Goal: Transaction & Acquisition: Download file/media

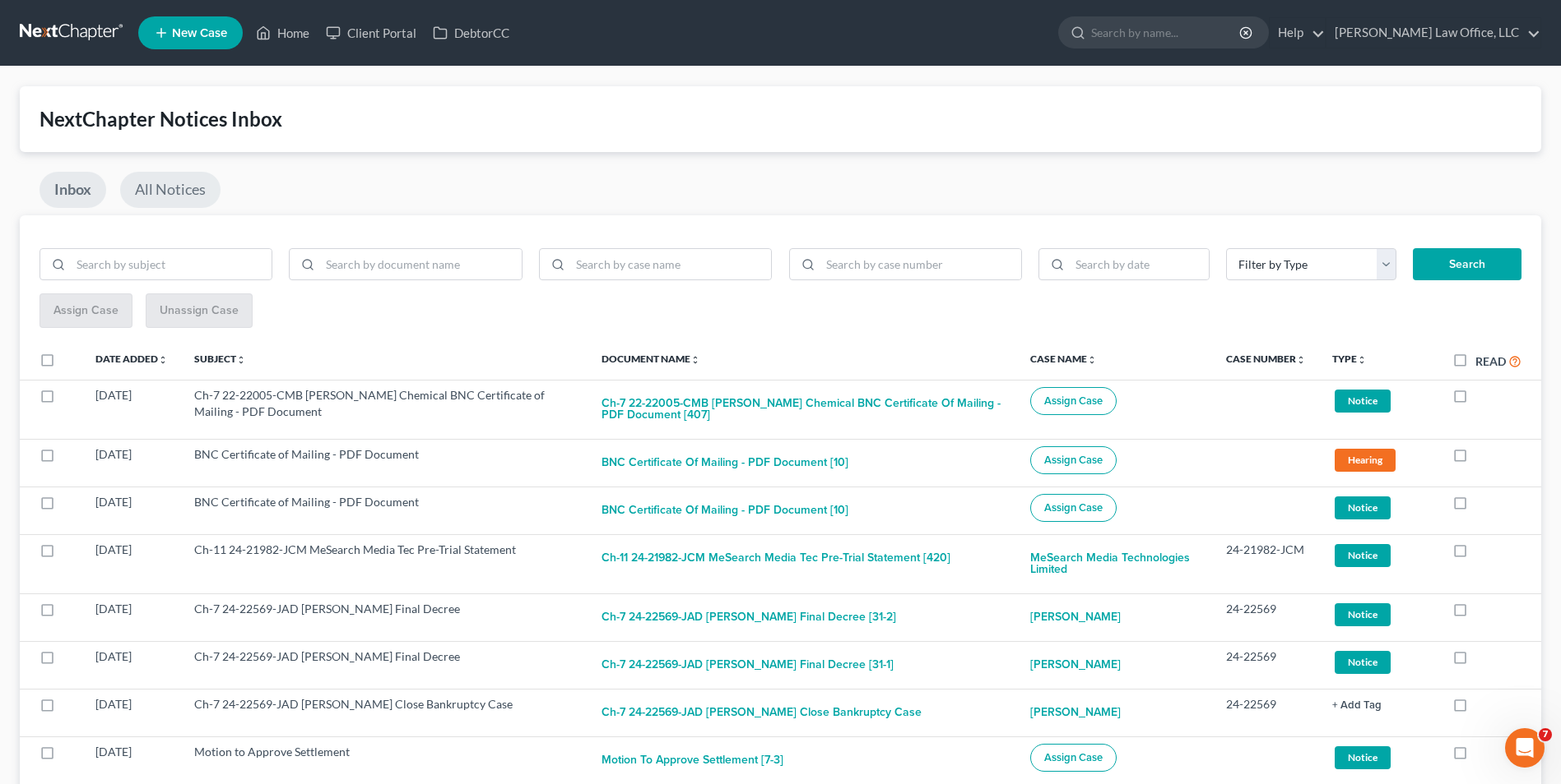
click at [199, 186] on link "All Notices" at bounding box center [170, 190] width 100 height 36
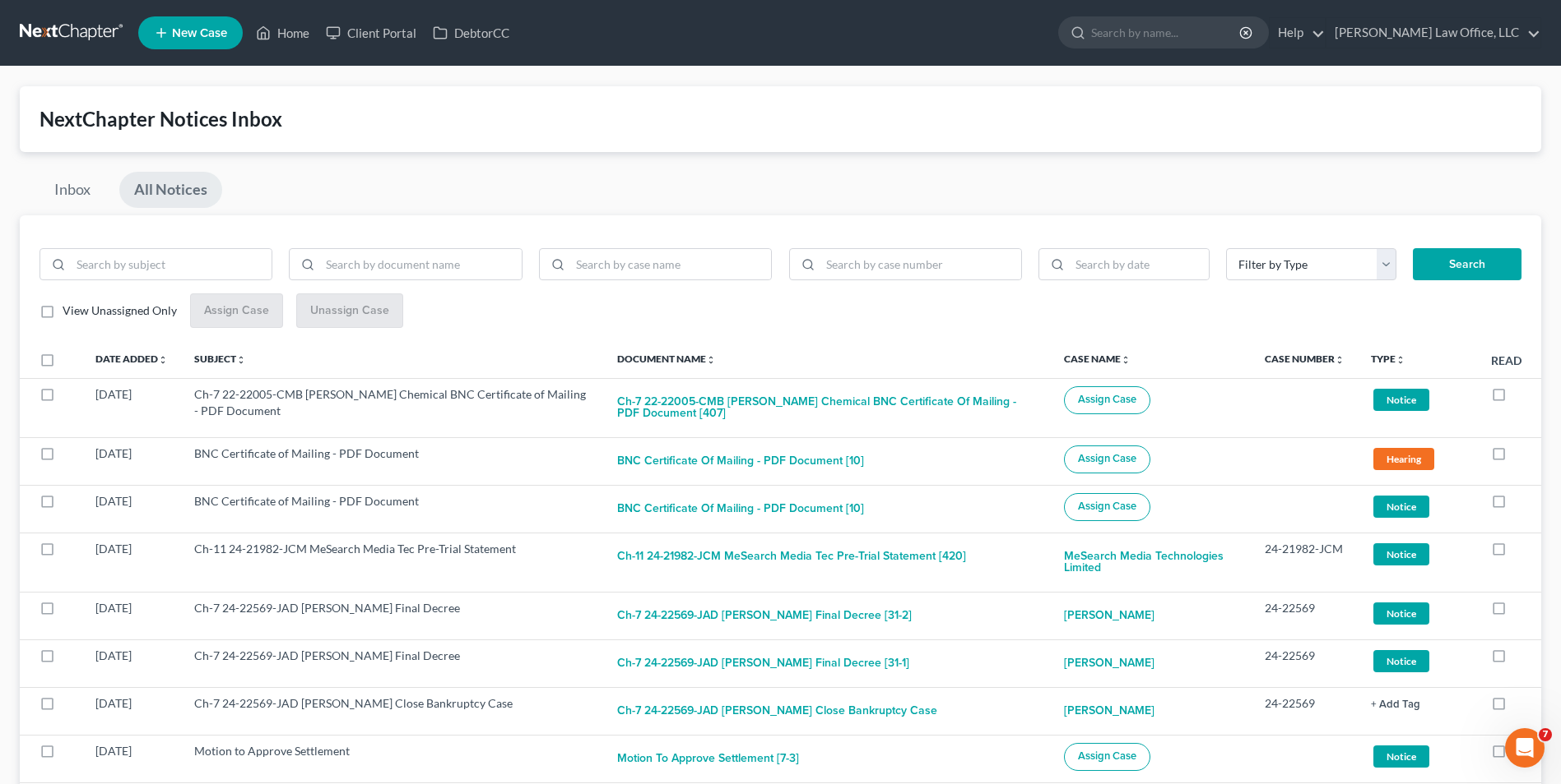
click at [57, 28] on link at bounding box center [72, 32] width 106 height 29
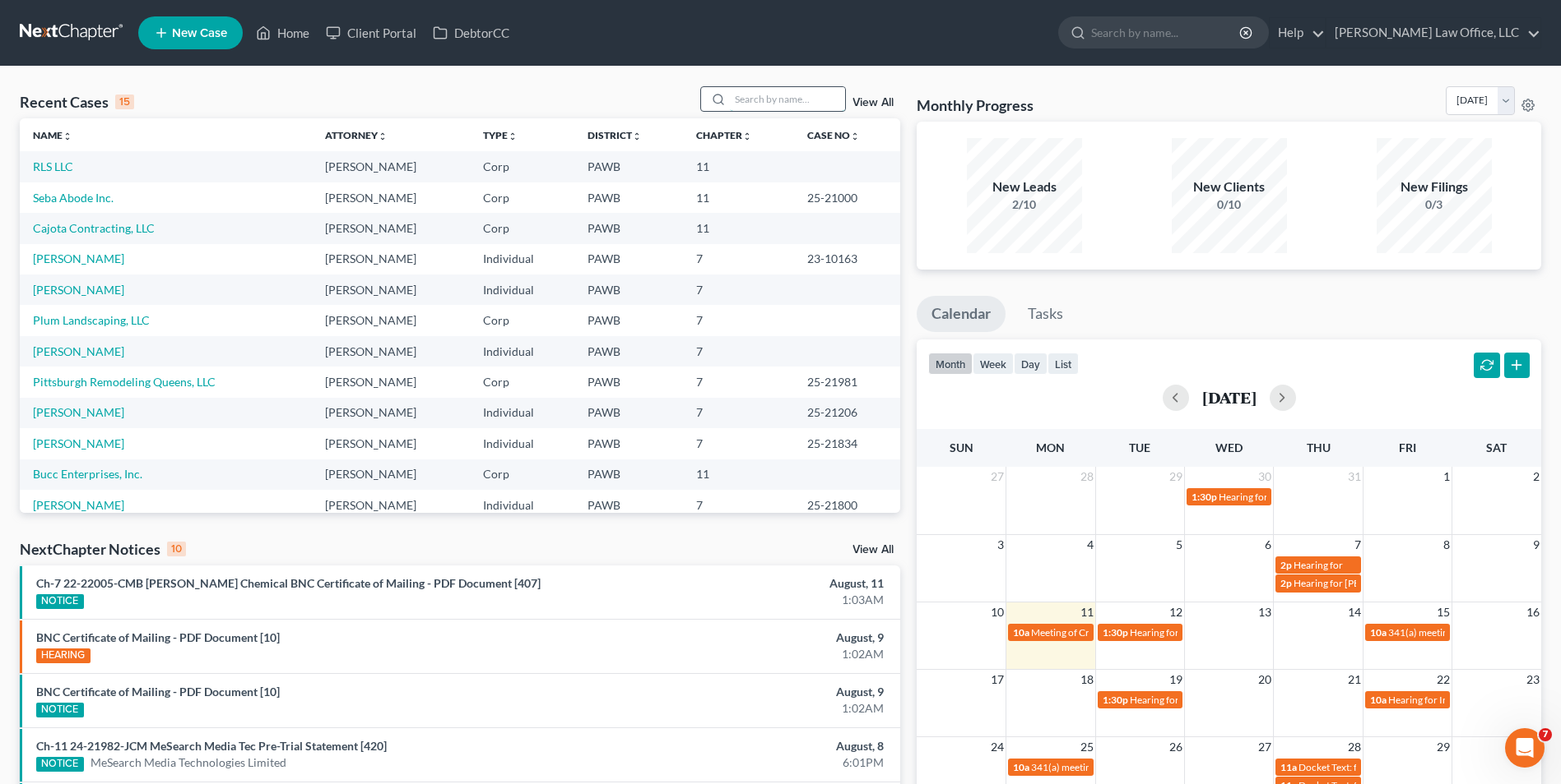
click at [808, 92] on input "search" at bounding box center [787, 98] width 115 height 24
type input "jacobs"
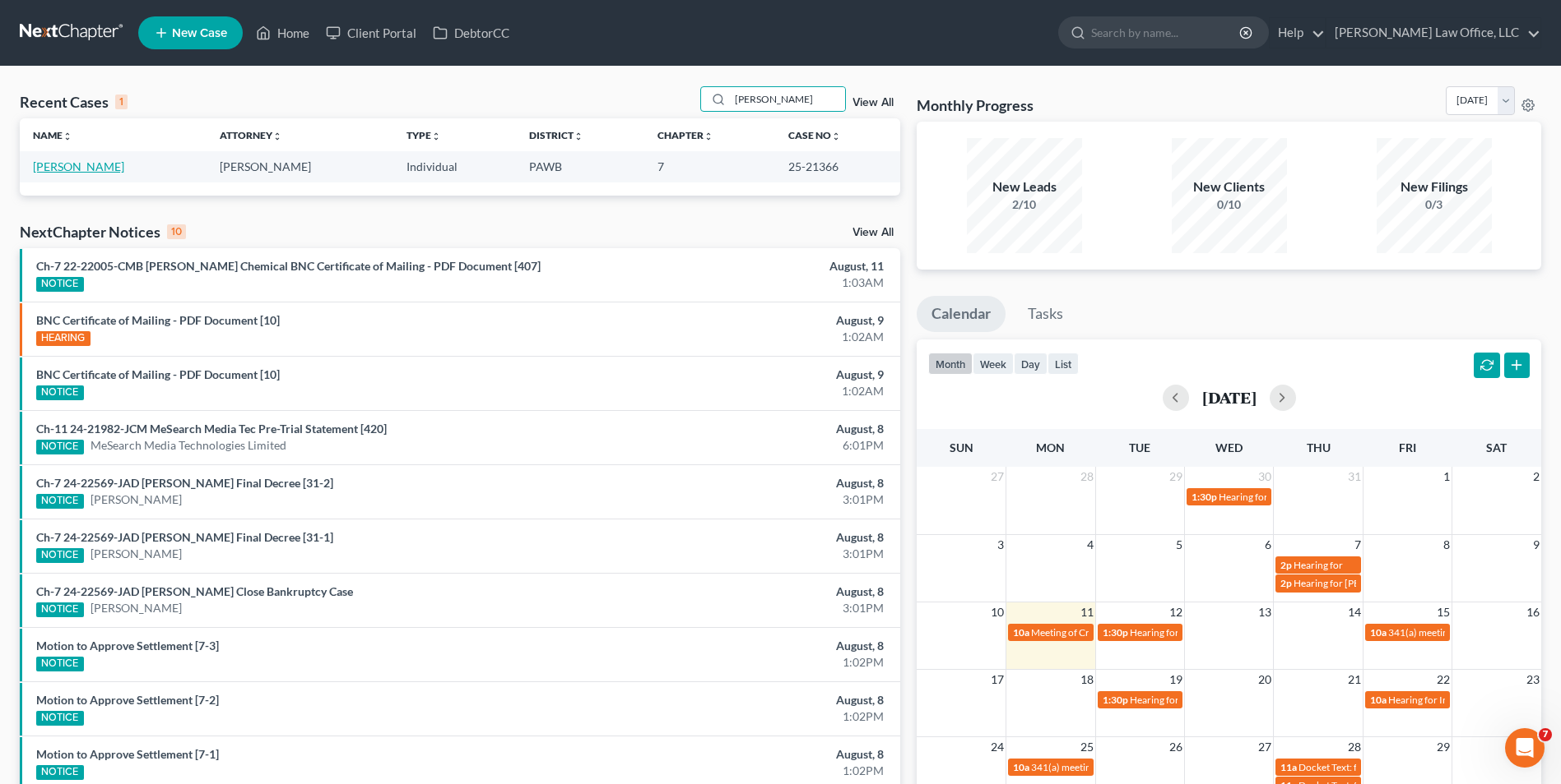
click at [98, 170] on link "Jacobs, Courtney" at bounding box center [78, 167] width 91 height 14
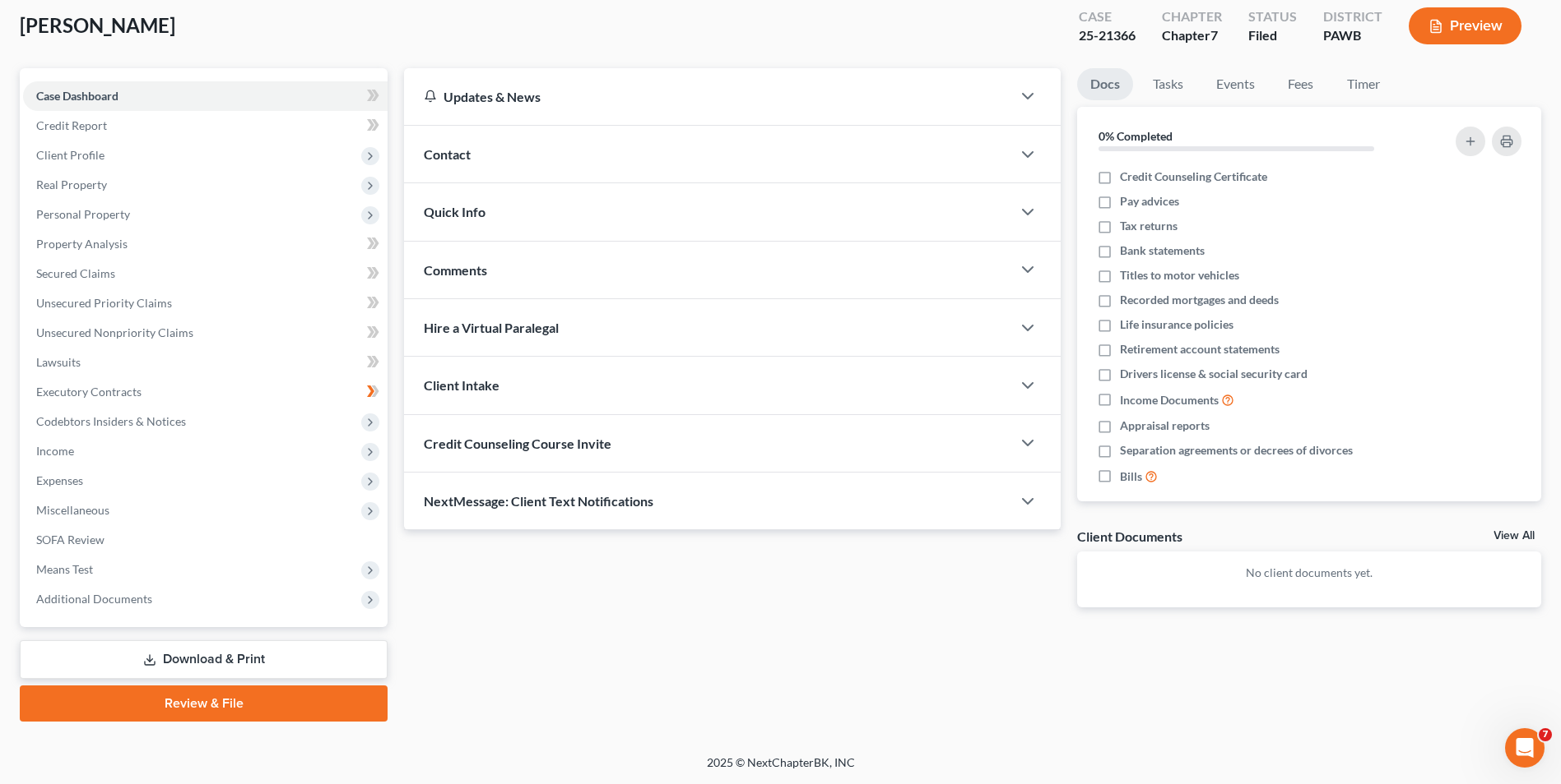
click at [256, 665] on link "Download & Print" at bounding box center [203, 660] width 367 height 39
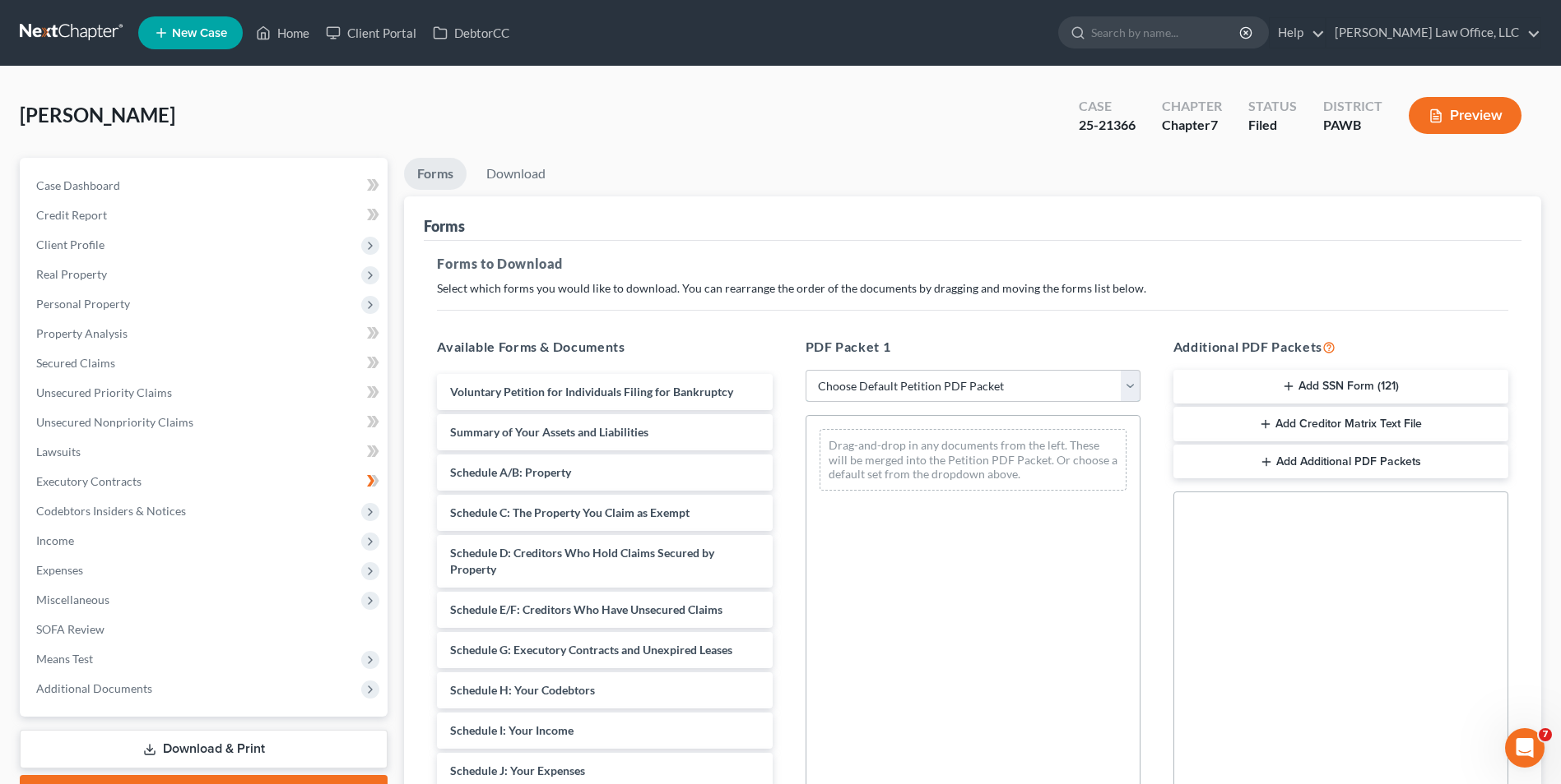
click at [886, 381] on select "Choose Default Petition PDF Packet Complete Bankruptcy Petition (all forms and …" at bounding box center [973, 386] width 335 height 33
select select "0"
click at [806, 370] on select "Choose Default Petition PDF Packet Complete Bankruptcy Petition (all forms and …" at bounding box center [973, 386] width 335 height 33
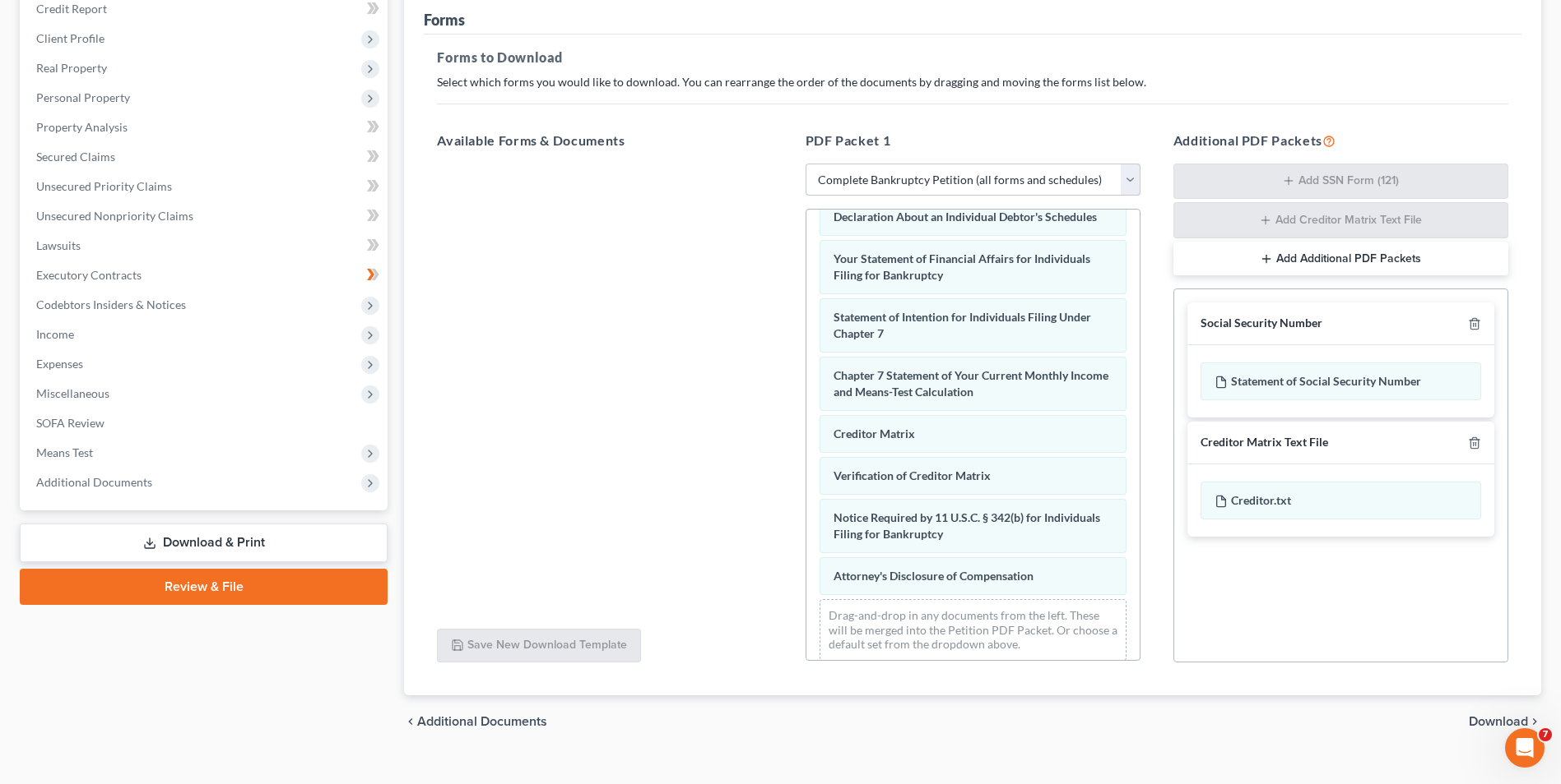
scroll to position [232, 0]
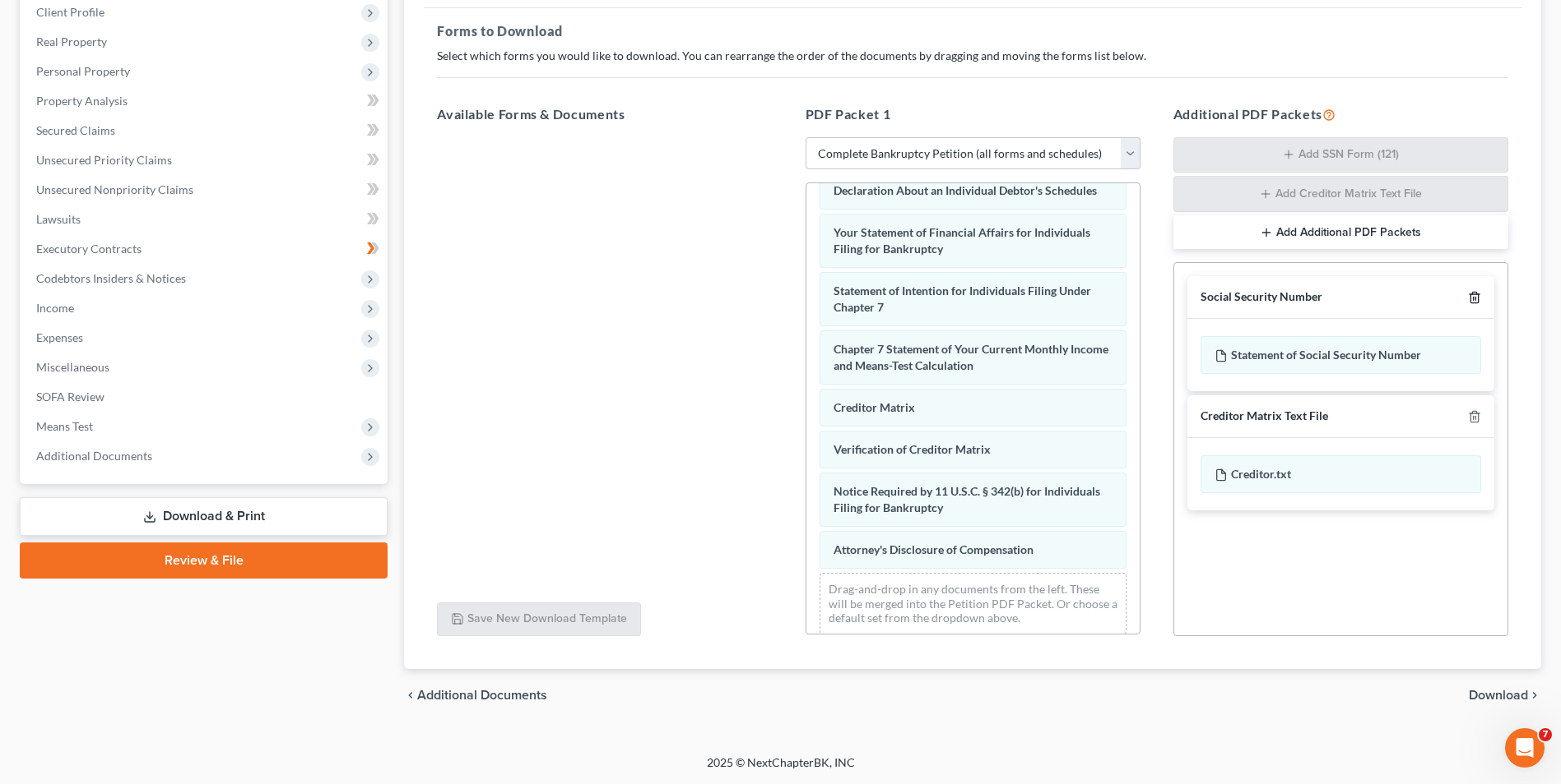
click at [1474, 299] on icon "button" at bounding box center [1474, 297] width 13 height 13
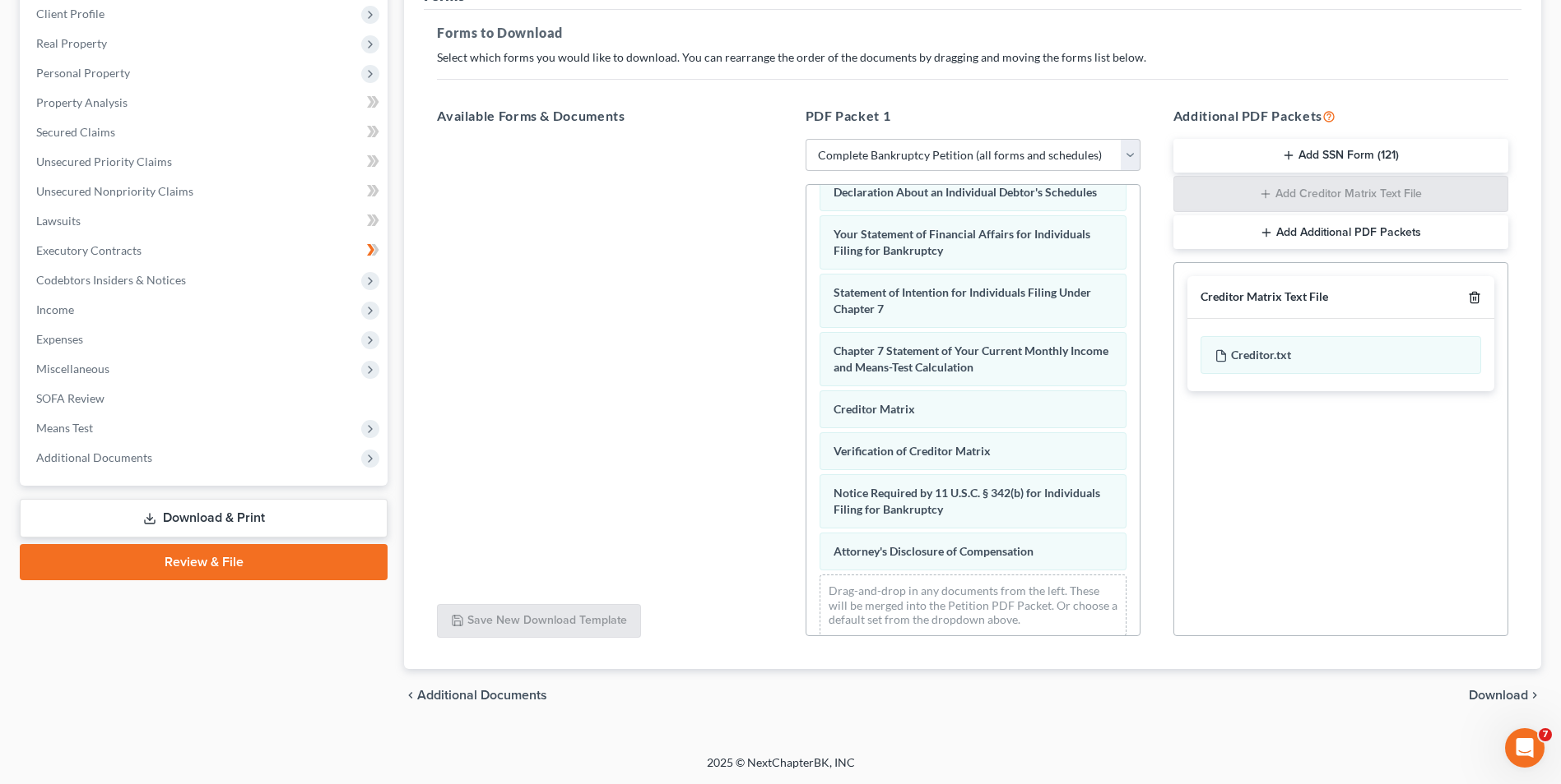
click at [1473, 299] on line "button" at bounding box center [1473, 300] width 0 height 4
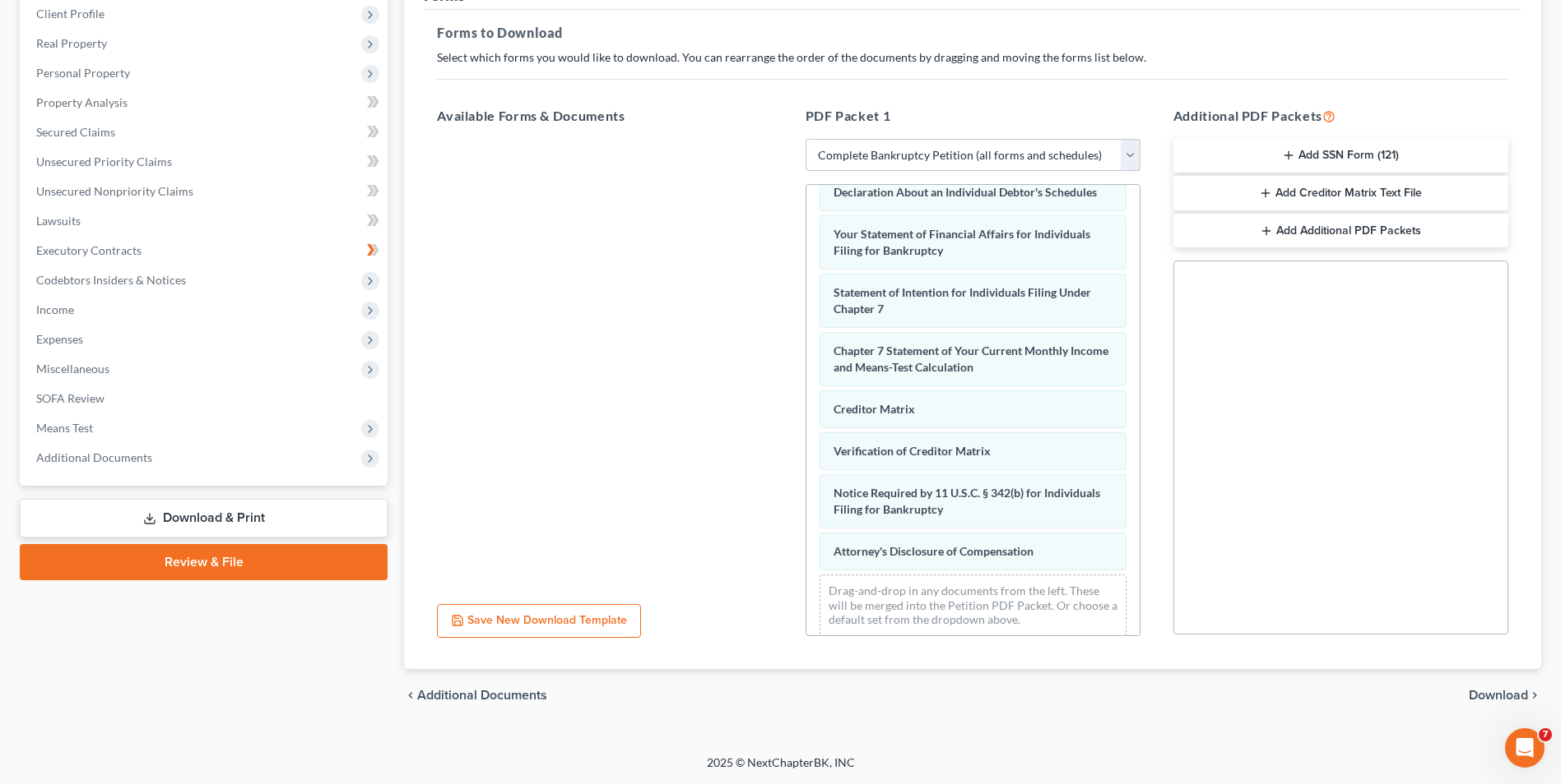
click at [1478, 695] on span "Download" at bounding box center [1498, 695] width 59 height 13
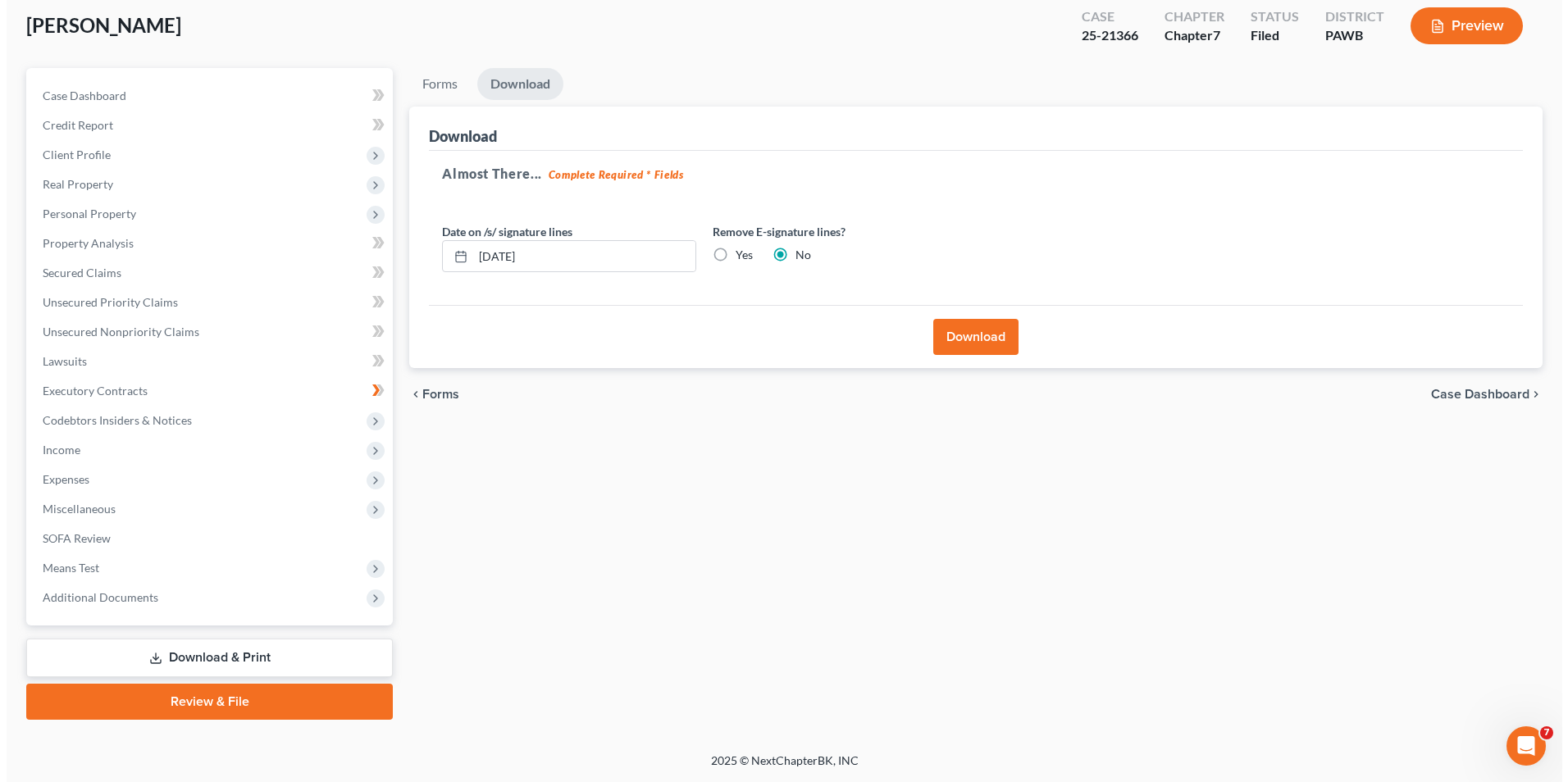
scroll to position [89, 0]
click at [958, 342] on button "Download" at bounding box center [970, 337] width 85 height 36
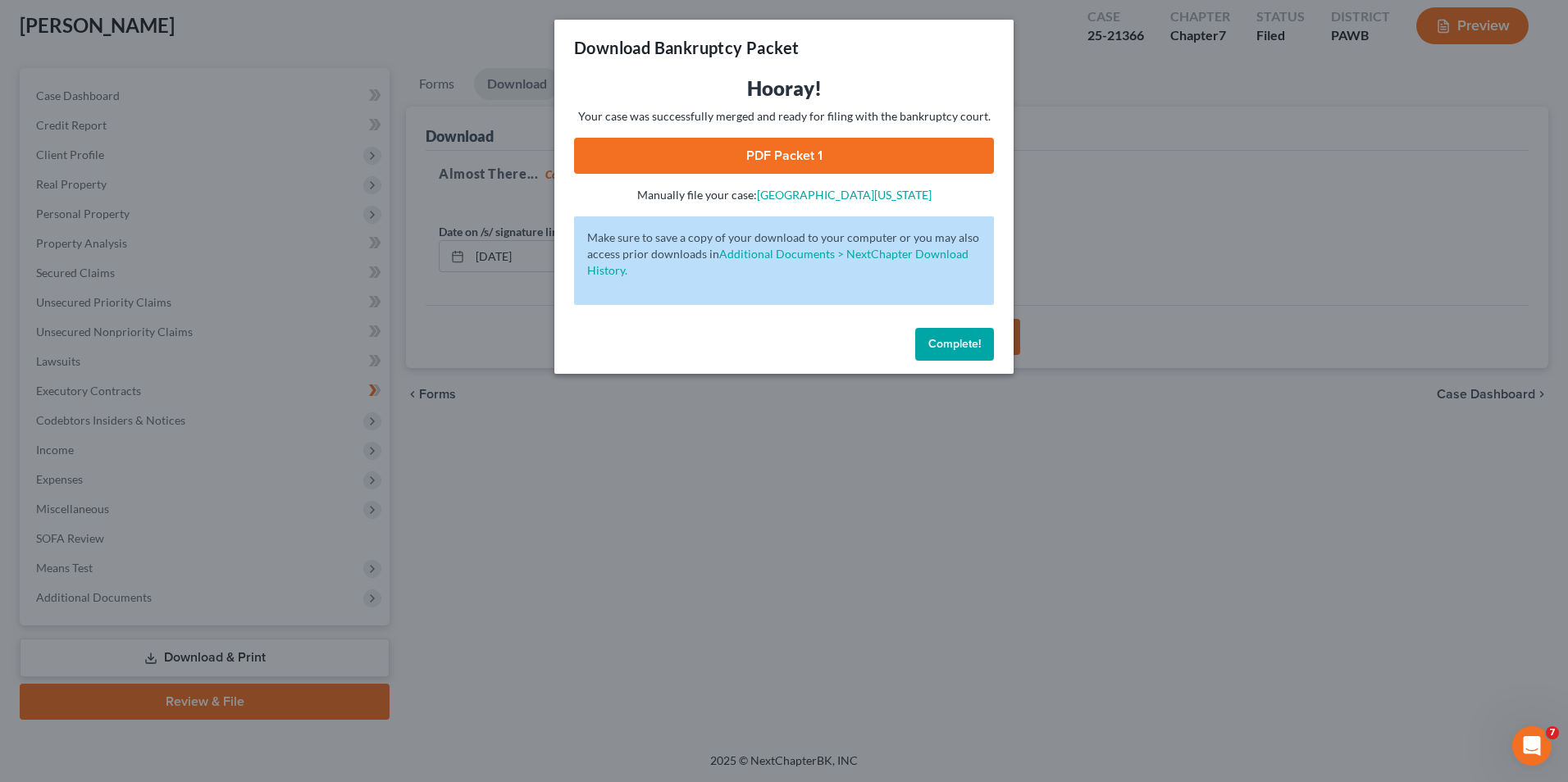
click at [678, 157] on link "PDF Packet 1" at bounding box center [784, 156] width 420 height 36
